Goal: Task Accomplishment & Management: Manage account settings

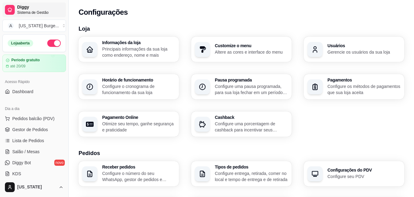
click at [25, 8] on span "Diggy" at bounding box center [40, 8] width 46 height 6
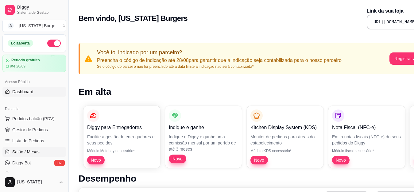
click at [28, 154] on span "Salão / Mesas" at bounding box center [25, 152] width 27 height 6
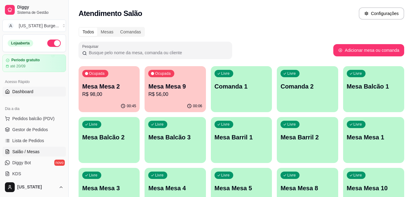
click at [33, 92] on link "Dashboard" at bounding box center [34, 92] width 64 height 10
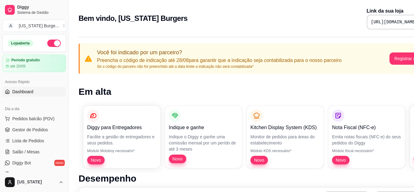
click at [22, 95] on link "Dashboard" at bounding box center [34, 92] width 64 height 10
click at [12, 92] on link "Dashboard" at bounding box center [34, 92] width 64 height 10
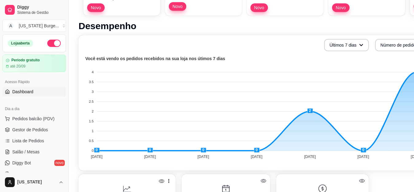
scroll to position [152, 0]
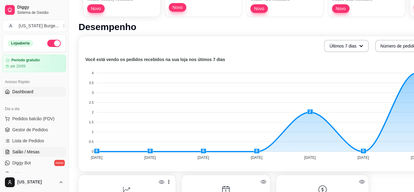
click at [27, 152] on span "Salão / Mesas" at bounding box center [25, 152] width 27 height 6
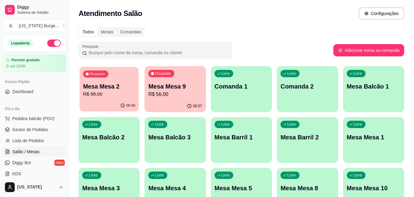
click at [92, 89] on p "Mesa Mesa 2" at bounding box center [109, 87] width 52 height 8
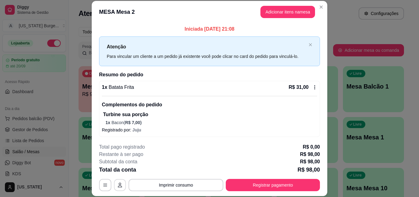
click at [119, 187] on icon "button" at bounding box center [120, 185] width 4 height 5
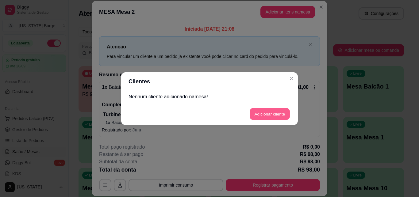
click at [271, 109] on button "Adicionar cliente" at bounding box center [270, 114] width 40 height 12
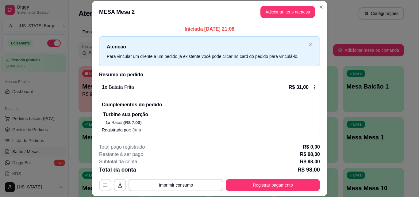
click at [103, 186] on icon "button" at bounding box center [105, 185] width 5 height 5
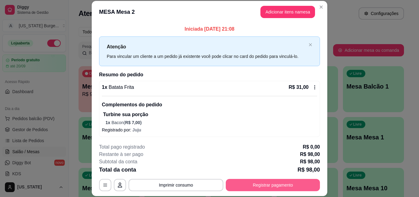
click at [255, 187] on button "Registrar pagamento" at bounding box center [273, 185] width 94 height 12
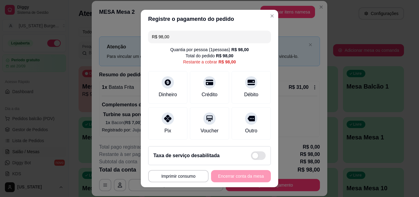
scroll to position [44, 0]
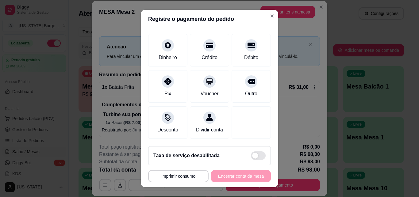
click at [263, 148] on footer "**********" at bounding box center [209, 164] width 137 height 46
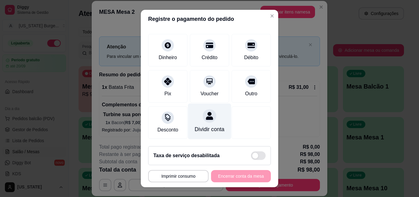
click at [206, 133] on div "Dividir conta" at bounding box center [210, 129] width 30 height 8
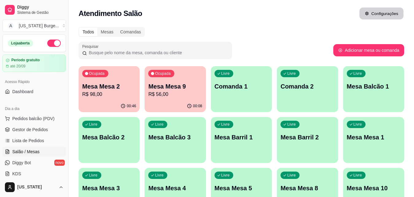
click at [364, 13] on button "Configurações" at bounding box center [381, 14] width 44 height 12
click at [121, 33] on div "Comandas" at bounding box center [131, 32] width 28 height 9
click at [117, 28] on input "Comandas" at bounding box center [117, 28] width 0 height 0
radio input "true"
radio input "false"
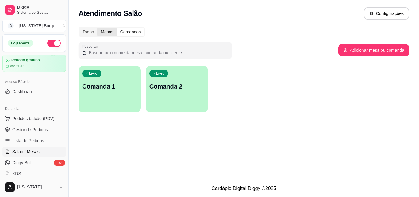
click at [102, 30] on div "Mesas" at bounding box center [106, 32] width 19 height 9
click at [97, 28] on input "Mesas" at bounding box center [97, 28] width 0 height 0
radio input "true"
radio input "false"
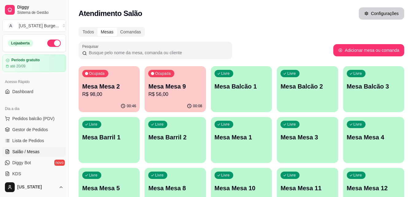
click at [363, 11] on button "Configurações" at bounding box center [381, 13] width 45 height 12
click at [105, 89] on p "Mesa Mesa 2" at bounding box center [109, 87] width 52 height 8
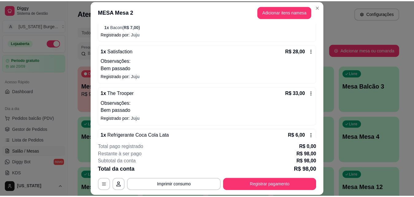
scroll to position [136, 0]
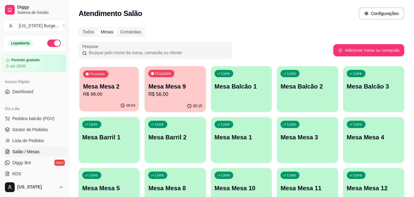
click at [109, 91] on p "R$ 98,00" at bounding box center [109, 94] width 52 height 7
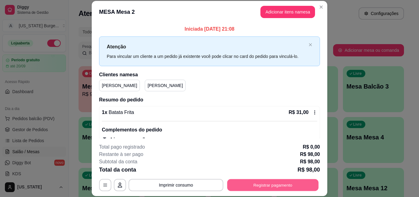
click at [271, 182] on button "Registrar pagamento" at bounding box center [272, 185] width 91 height 12
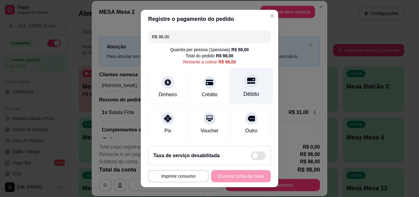
click at [244, 96] on div "Débito" at bounding box center [252, 94] width 16 height 8
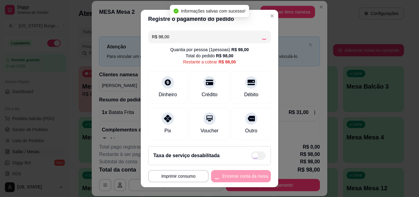
type input "R$ 0,00"
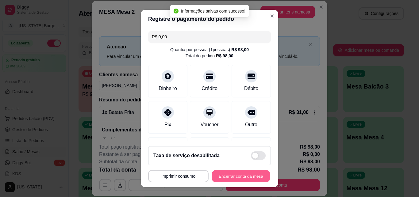
click at [223, 174] on button "Encerrar conta da mesa" at bounding box center [241, 176] width 58 height 12
